Goal: Task Accomplishment & Management: Manage account settings

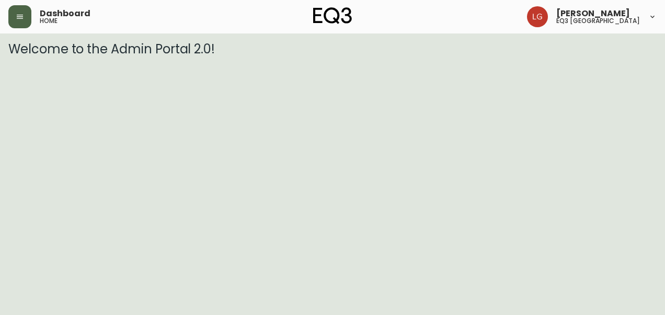
click at [21, 18] on icon "button" at bounding box center [20, 17] width 6 height 4
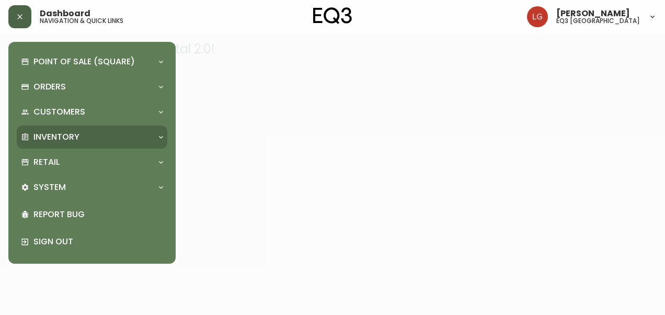
click at [71, 135] on p "Inventory" at bounding box center [56, 137] width 46 height 12
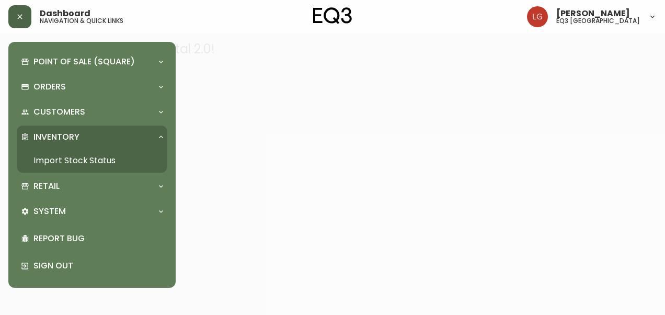
click at [84, 164] on link "Import Stock Status" at bounding box center [92, 160] width 151 height 24
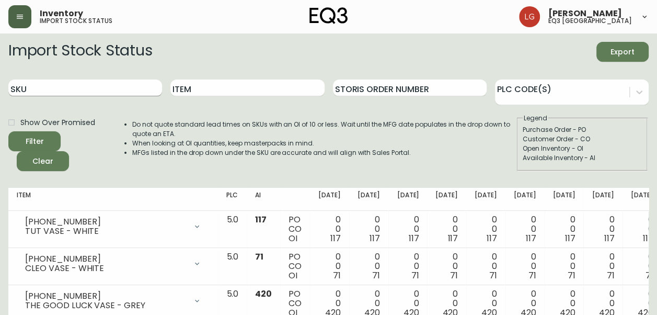
click at [112, 84] on input "SKU" at bounding box center [85, 87] width 154 height 17
paste input "3020-395-7"
type input "3020-395-7"
click at [8, 131] on button "Filter" at bounding box center [34, 141] width 52 height 20
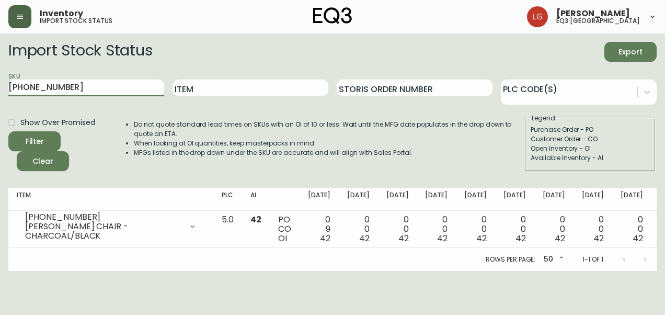
drag, startPoint x: 78, startPoint y: 86, endPoint x: -2, endPoint y: 91, distance: 80.7
click at [0, 91] on html "Inventory import stock status Larissa Gosek eq3 winnipeg Import Stock Status Ex…" at bounding box center [332, 135] width 665 height 271
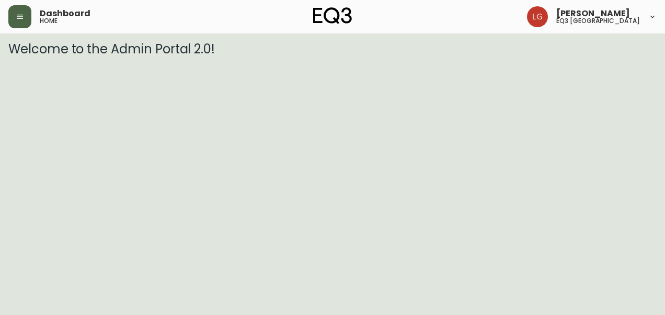
click at [17, 15] on icon "button" at bounding box center [20, 17] width 6 height 4
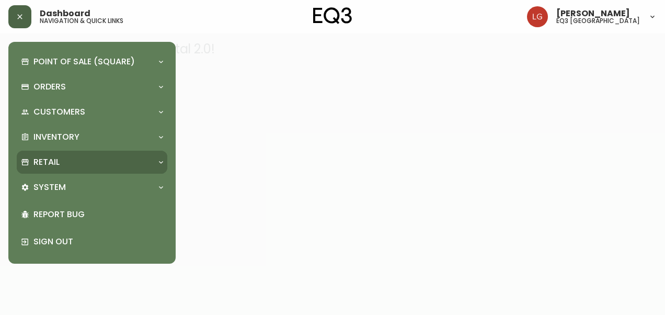
click at [83, 163] on div "Retail" at bounding box center [87, 162] width 132 height 12
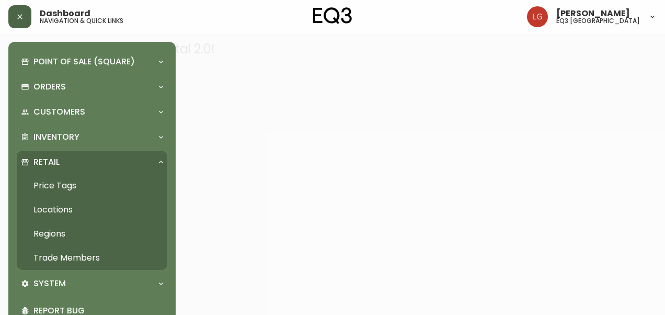
click at [75, 250] on link "Trade Members" at bounding box center [92, 258] width 151 height 24
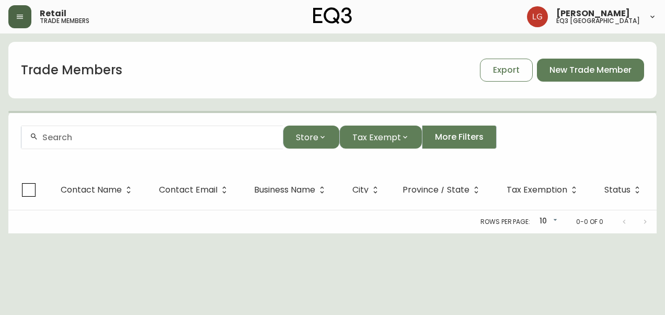
click at [183, 143] on div at bounding box center [151, 137] width 261 height 24
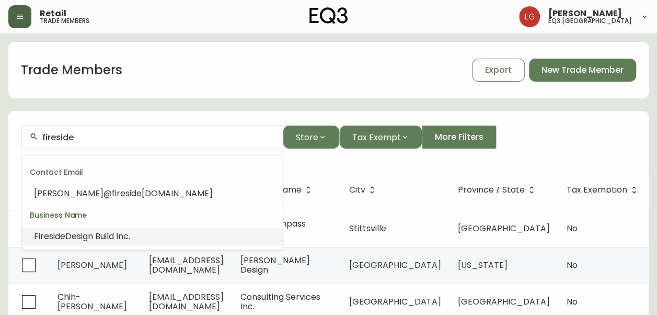
click at [152, 237] on li "Fireside Design Build Inc." at bounding box center [151, 236] width 261 height 18
type input "Fireside Design Build Inc."
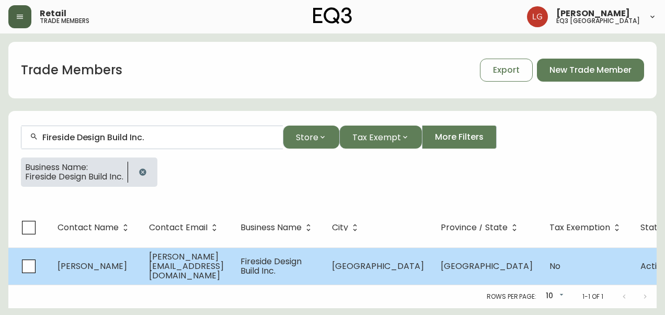
click at [224, 261] on span "[PERSON_NAME][EMAIL_ADDRESS][DOMAIN_NAME]" at bounding box center [186, 265] width 75 height 31
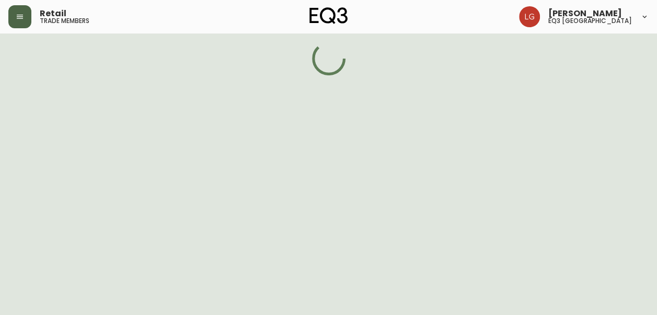
select select "MB"
select select "CA"
select select "CA_EN"
select select "Other"
select select "Interior Designer"
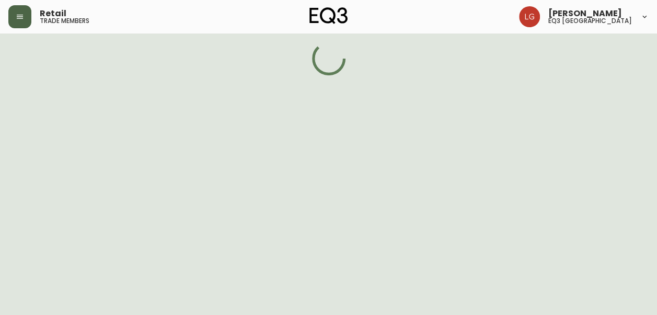
select select "false"
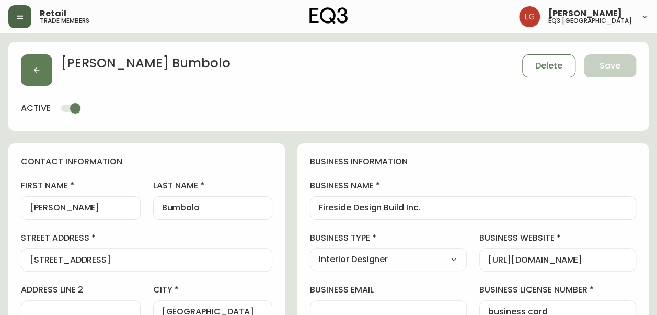
type input "EQ3 [GEOGRAPHIC_DATA]"
select select "cjw10z96p003c6gs0ds8faz1n"
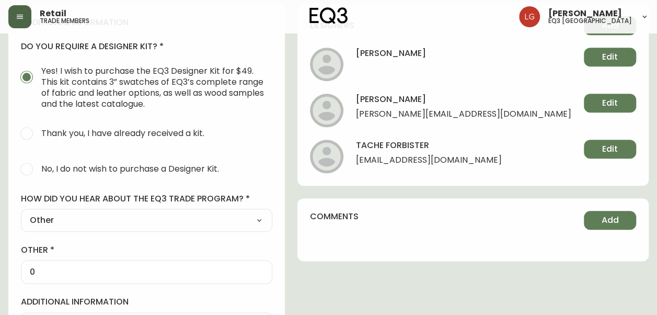
scroll to position [471, 0]
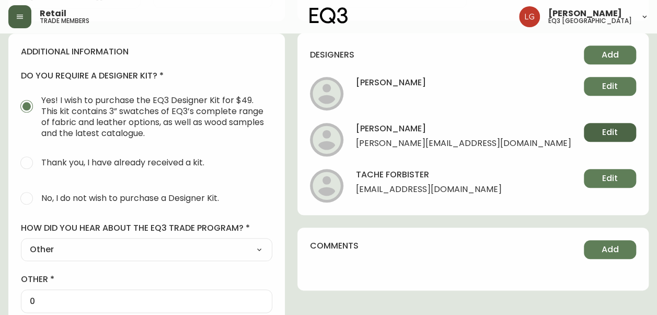
click at [605, 127] on span "Edit" at bounding box center [610, 133] width 16 height 12
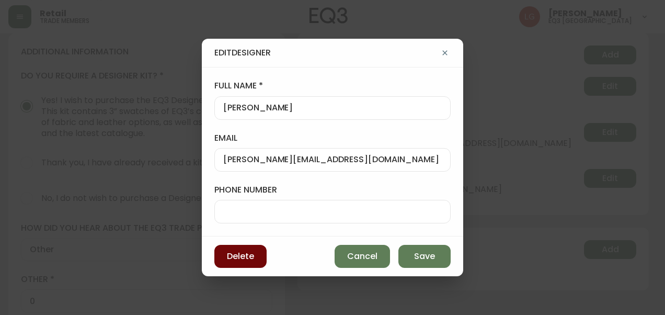
click at [251, 257] on span "Delete" at bounding box center [240, 256] width 27 height 12
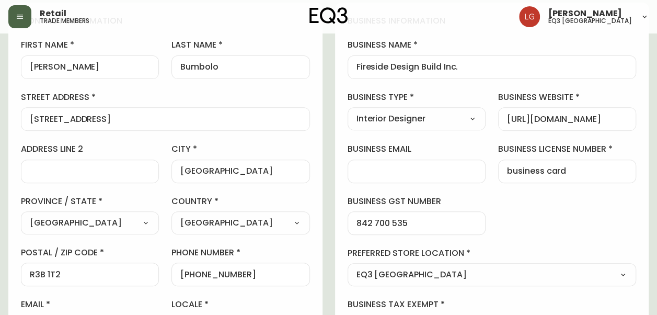
scroll to position [0, 0]
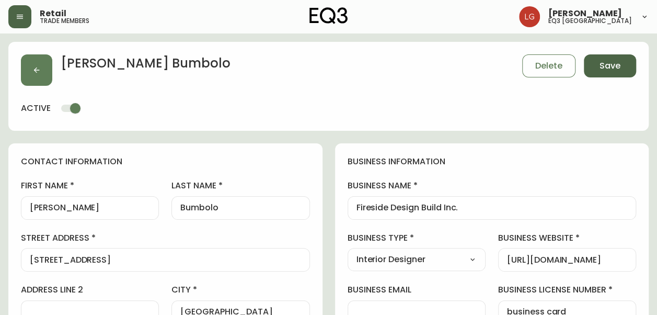
click at [614, 70] on span "Save" at bounding box center [610, 66] width 21 height 12
select select
type input "Other"
select select "Other"
